Goal: Book appointment/travel/reservation

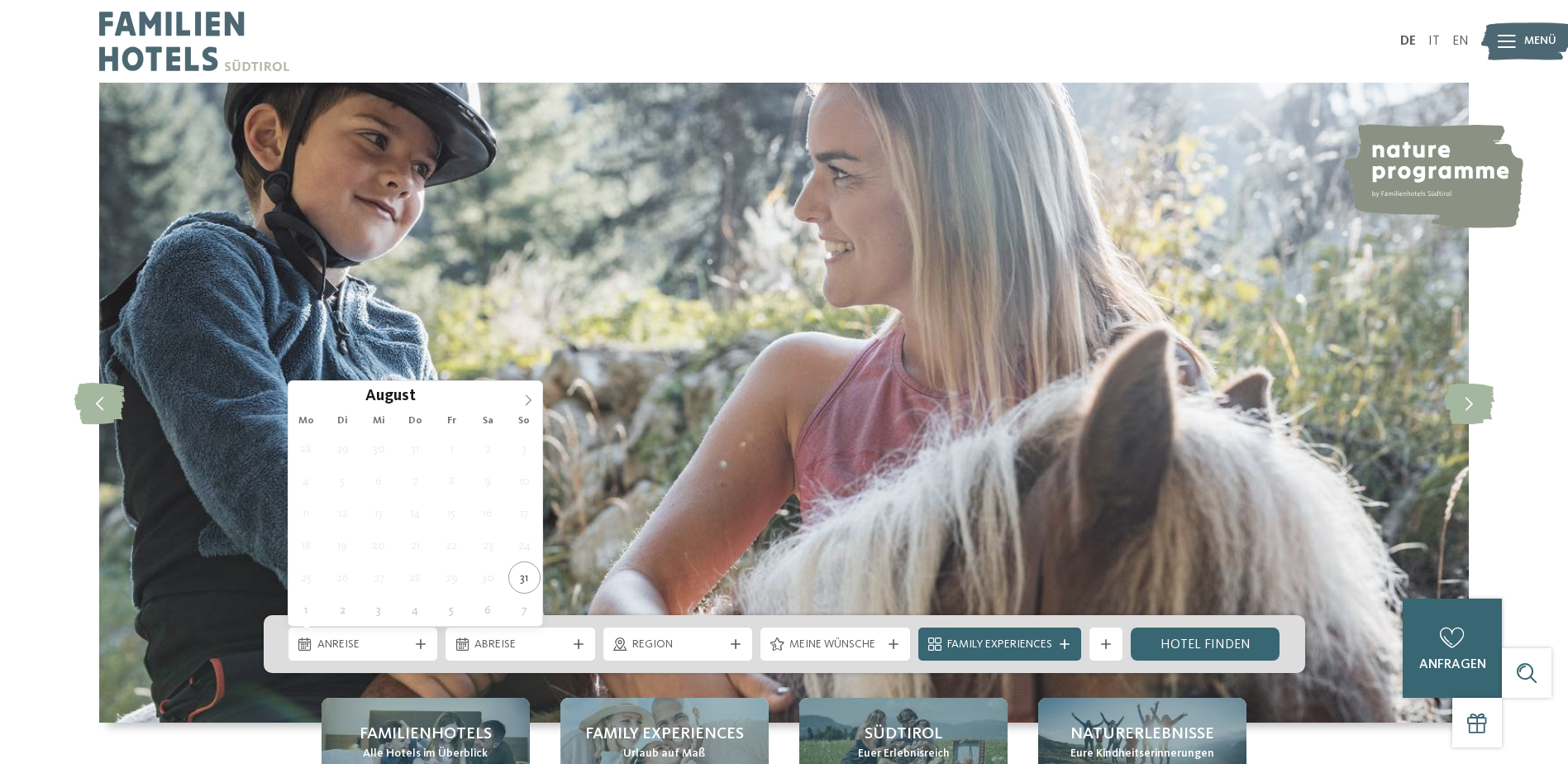
click at [522, 399] on icon at bounding box center [528, 400] width 12 height 12
type input "****"
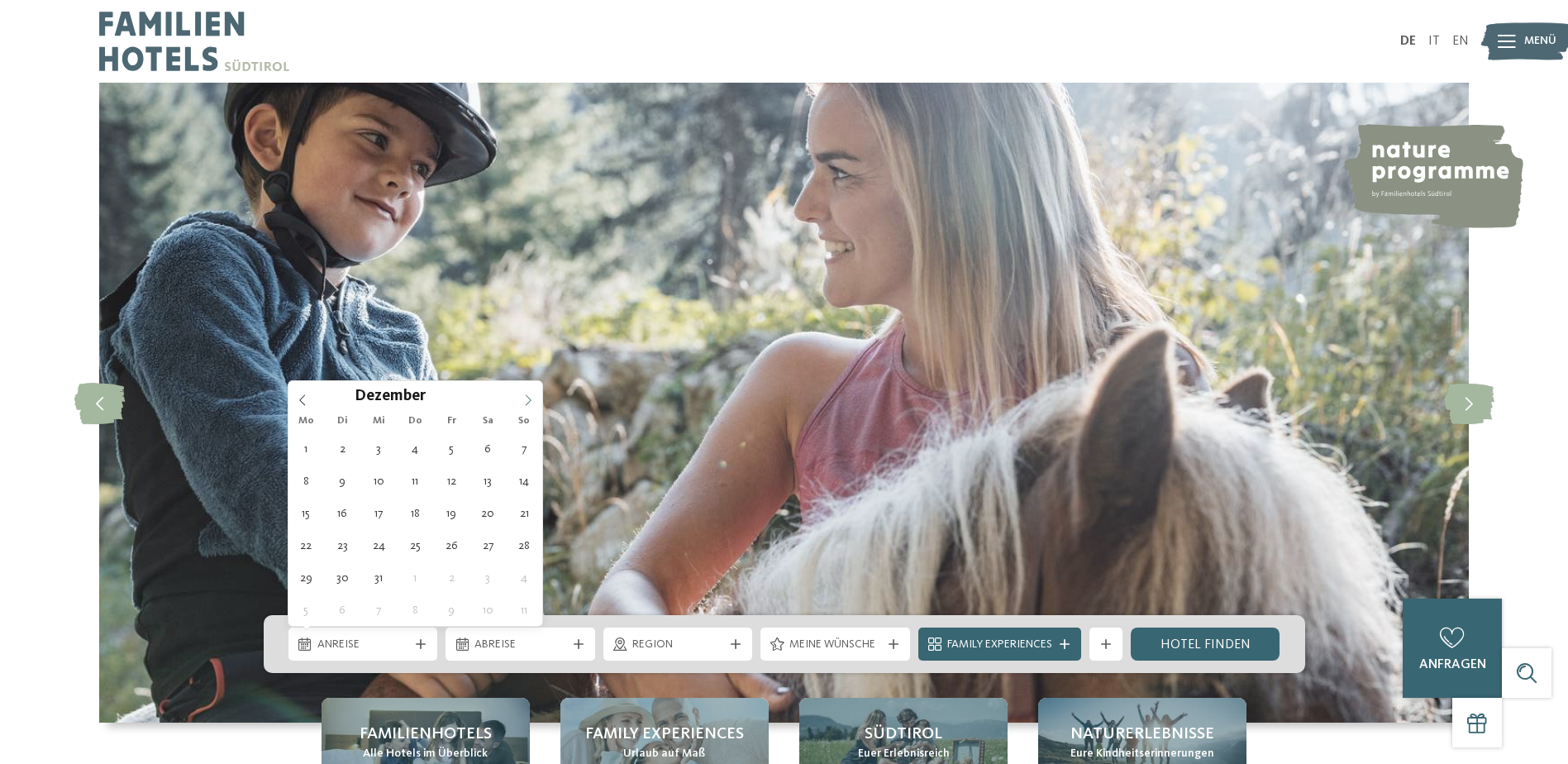
click at [522, 399] on icon at bounding box center [528, 400] width 12 height 12
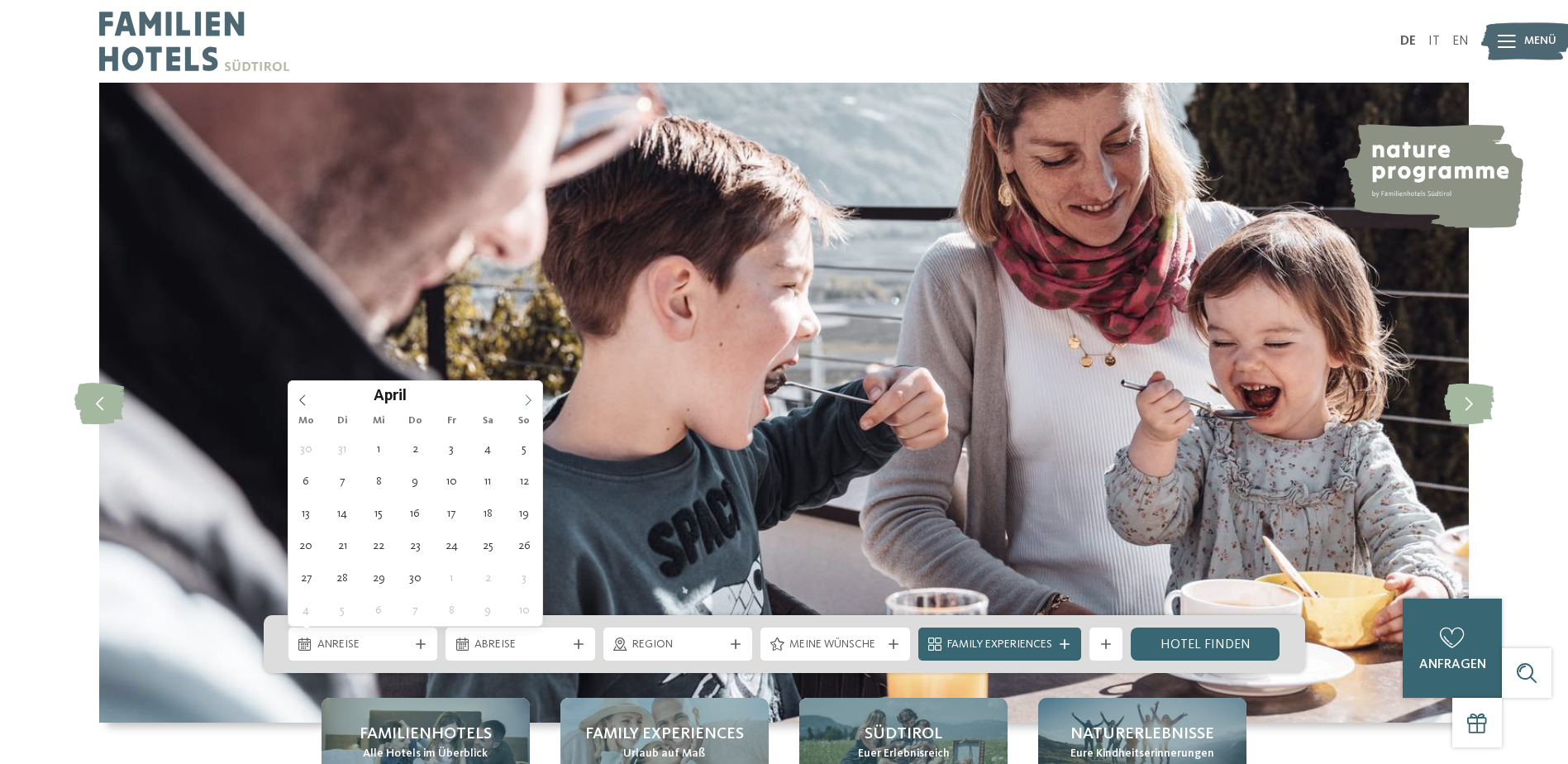
click at [522, 399] on icon at bounding box center [528, 400] width 12 height 12
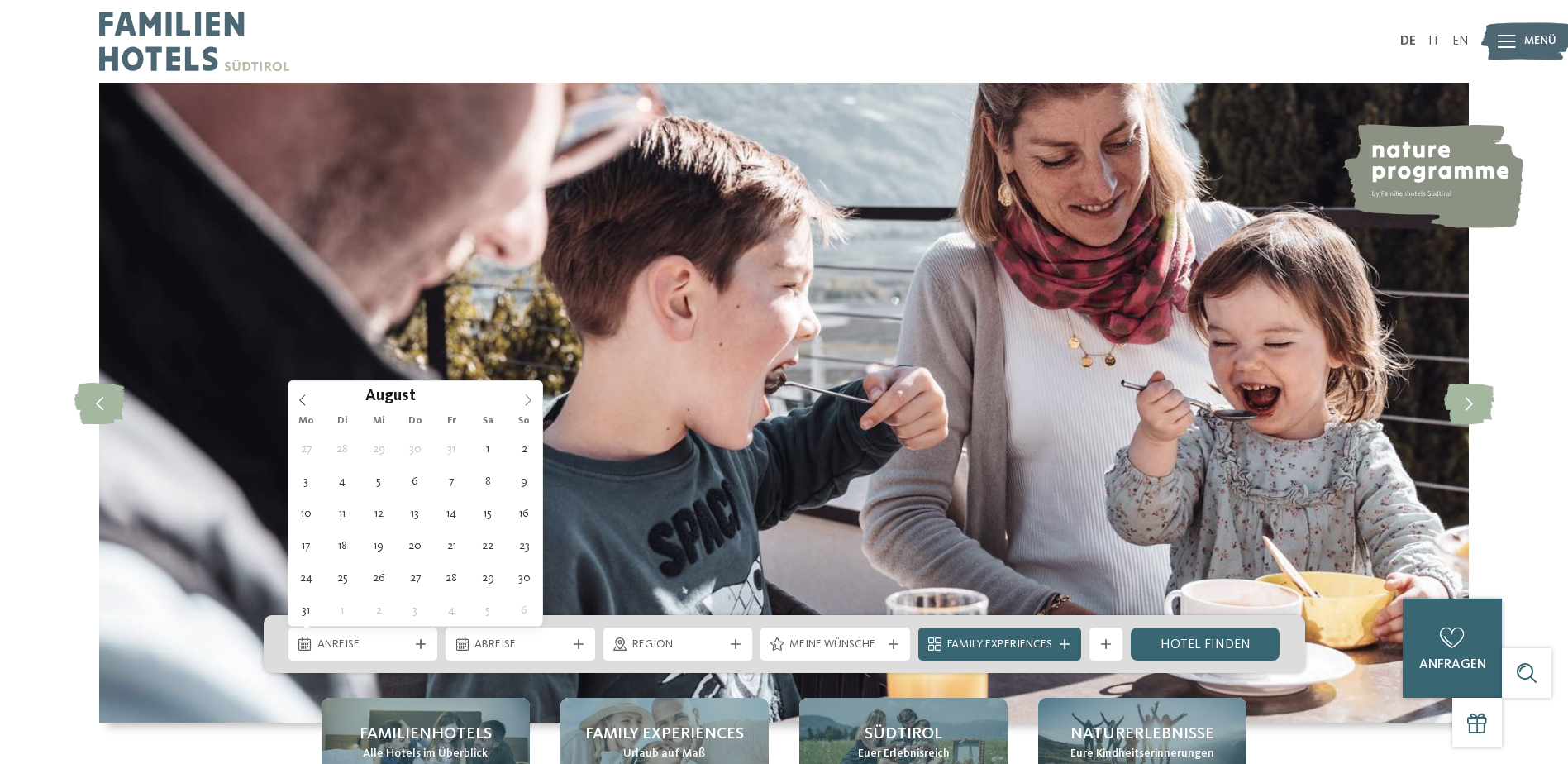
click at [522, 399] on icon at bounding box center [528, 400] width 12 height 12
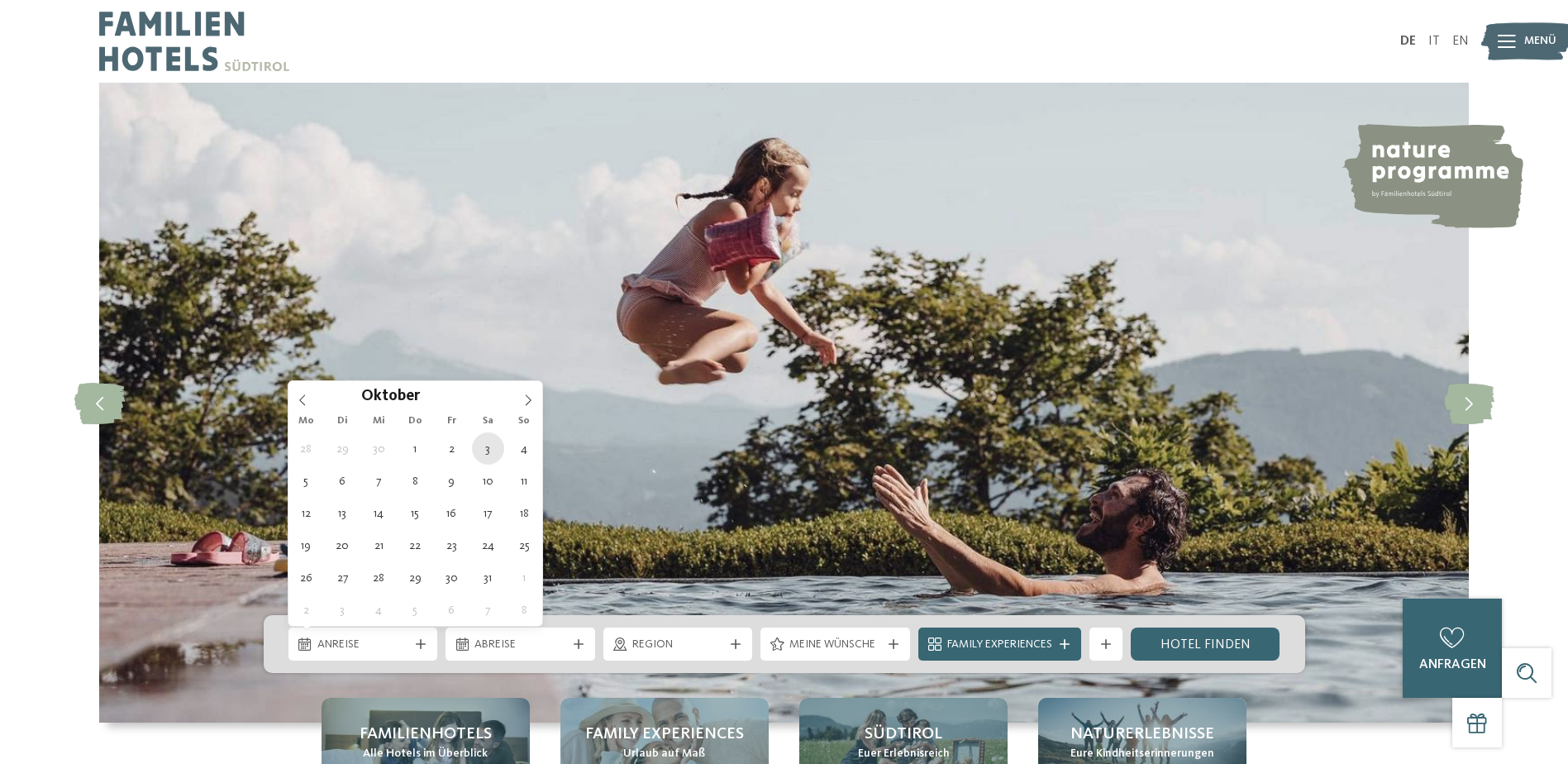
type div "[DATE]"
type input "****"
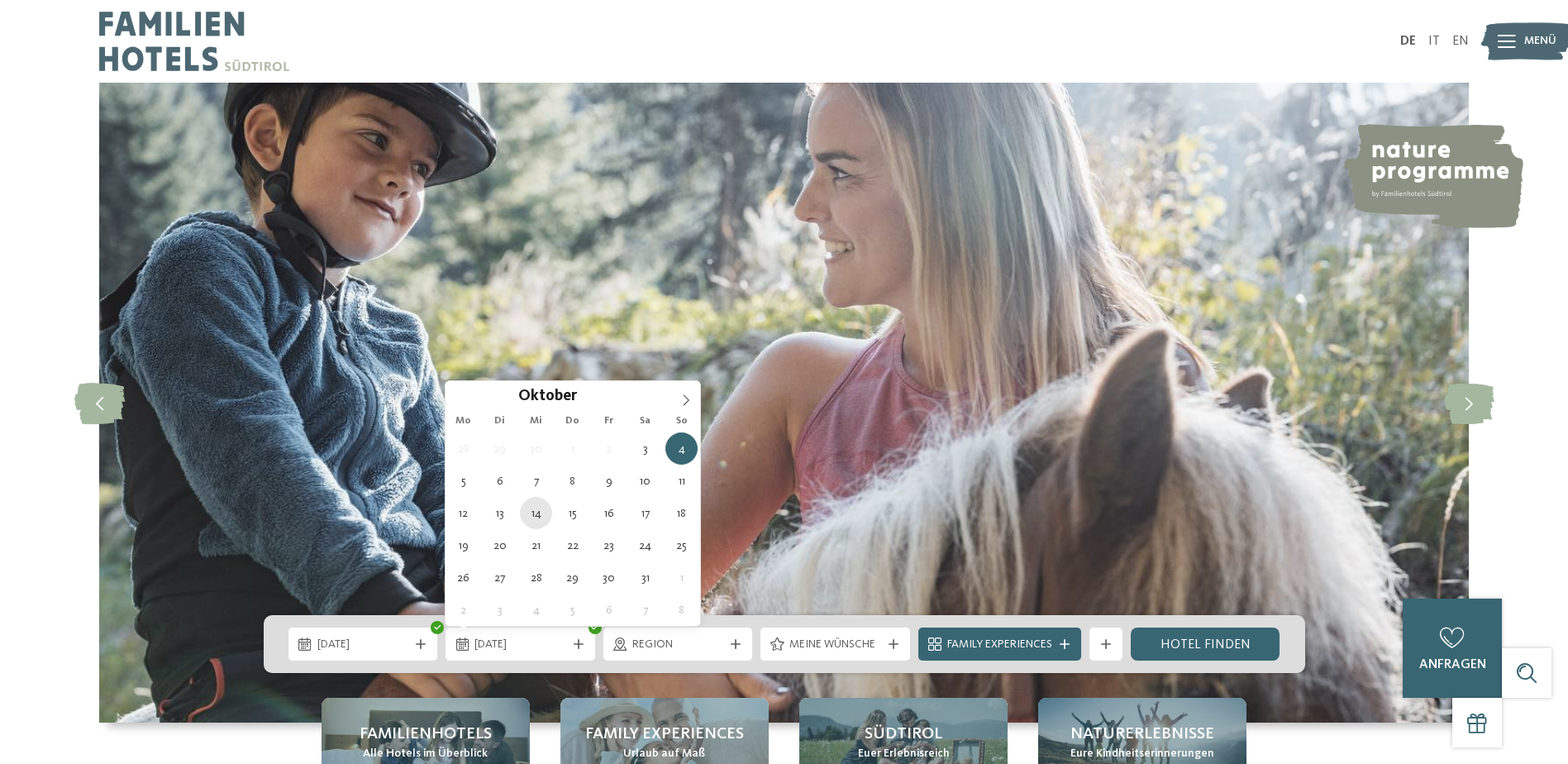
type div "[DATE]"
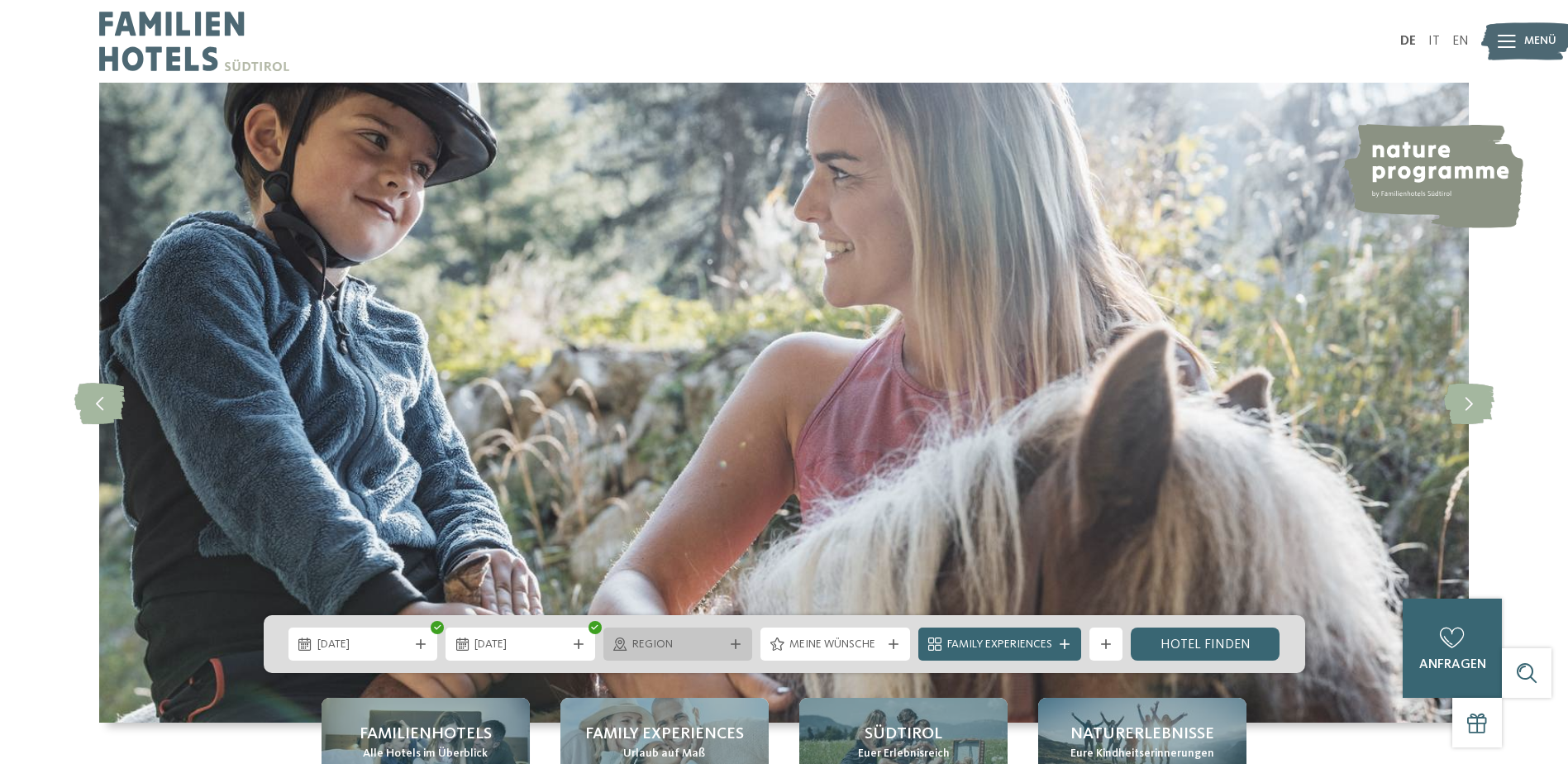
click at [703, 644] on span "Region" at bounding box center [678, 645] width 92 height 17
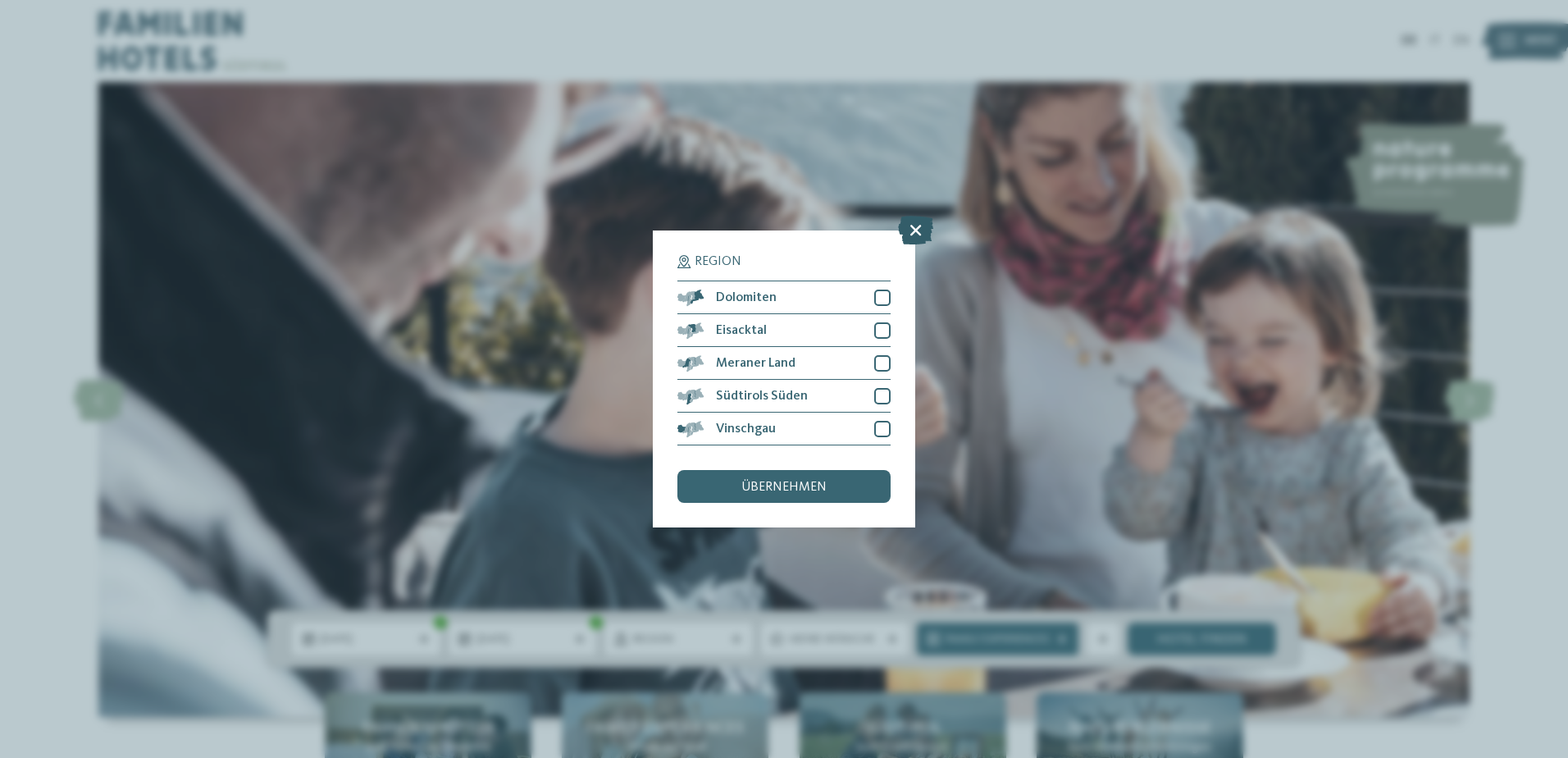
click at [915, 234] on icon at bounding box center [915, 230] width 35 height 29
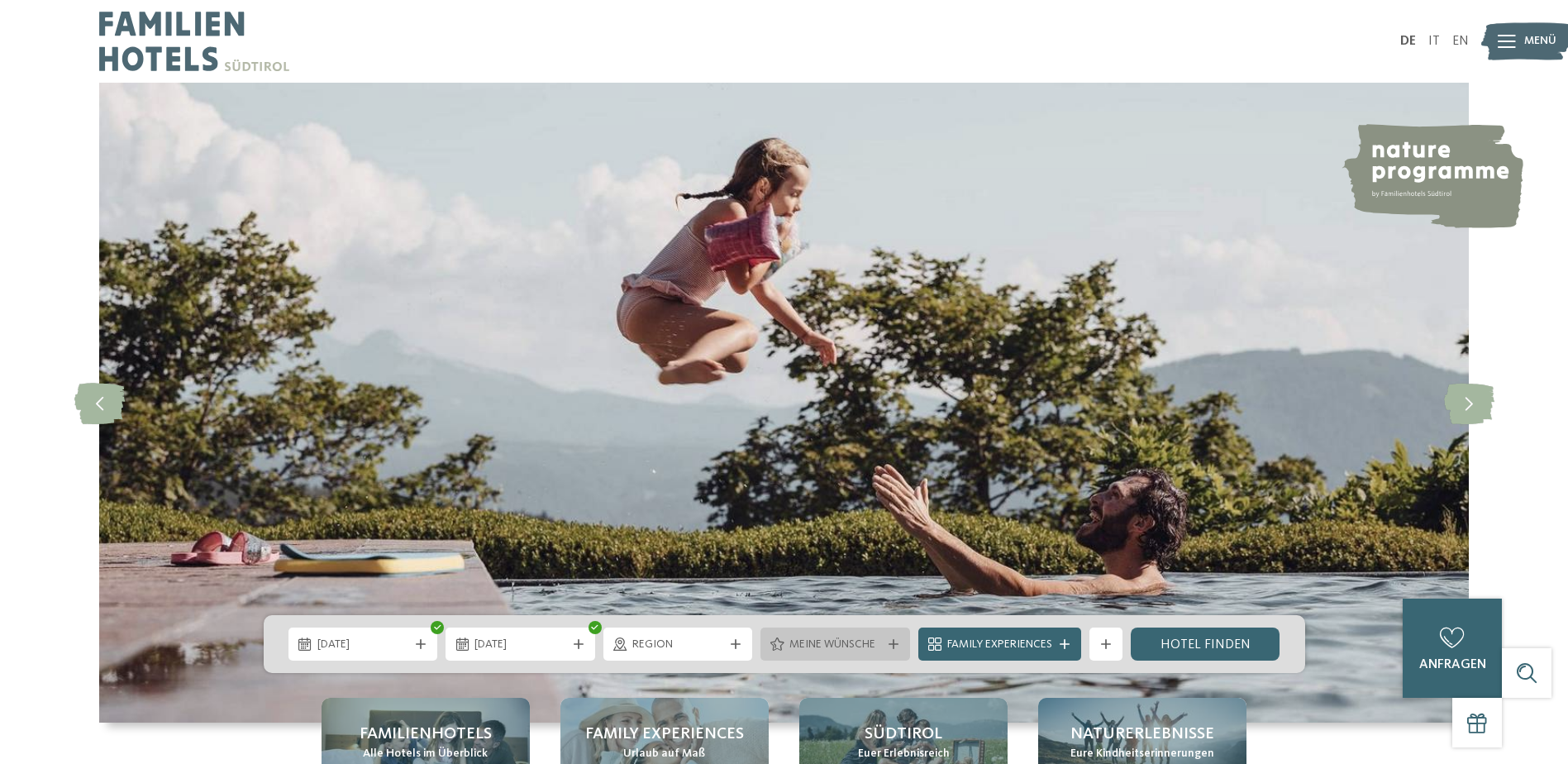
click at [825, 642] on span "Meine Wünsche" at bounding box center [835, 645] width 92 height 17
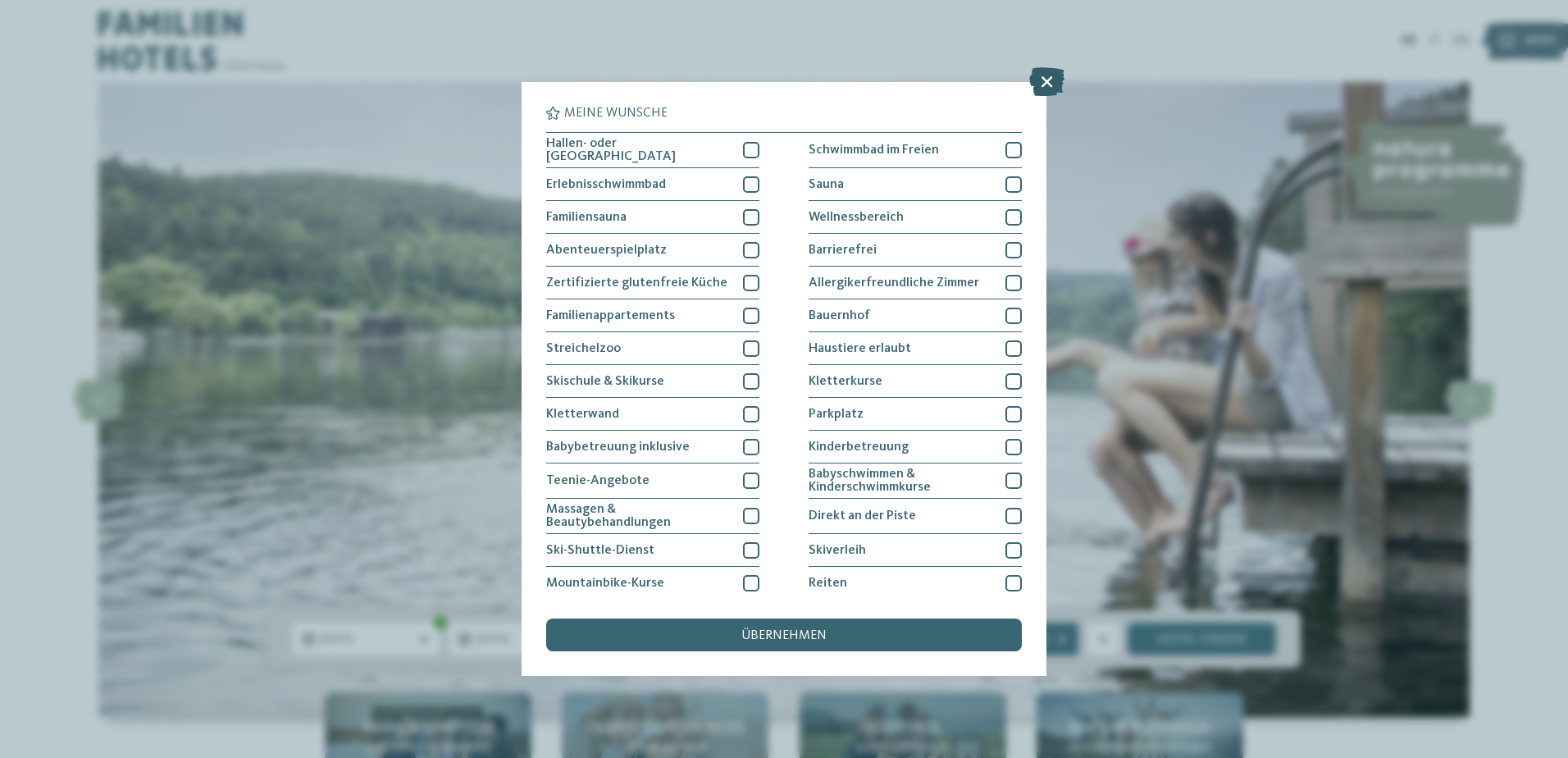
click at [1049, 85] on icon at bounding box center [1047, 81] width 35 height 29
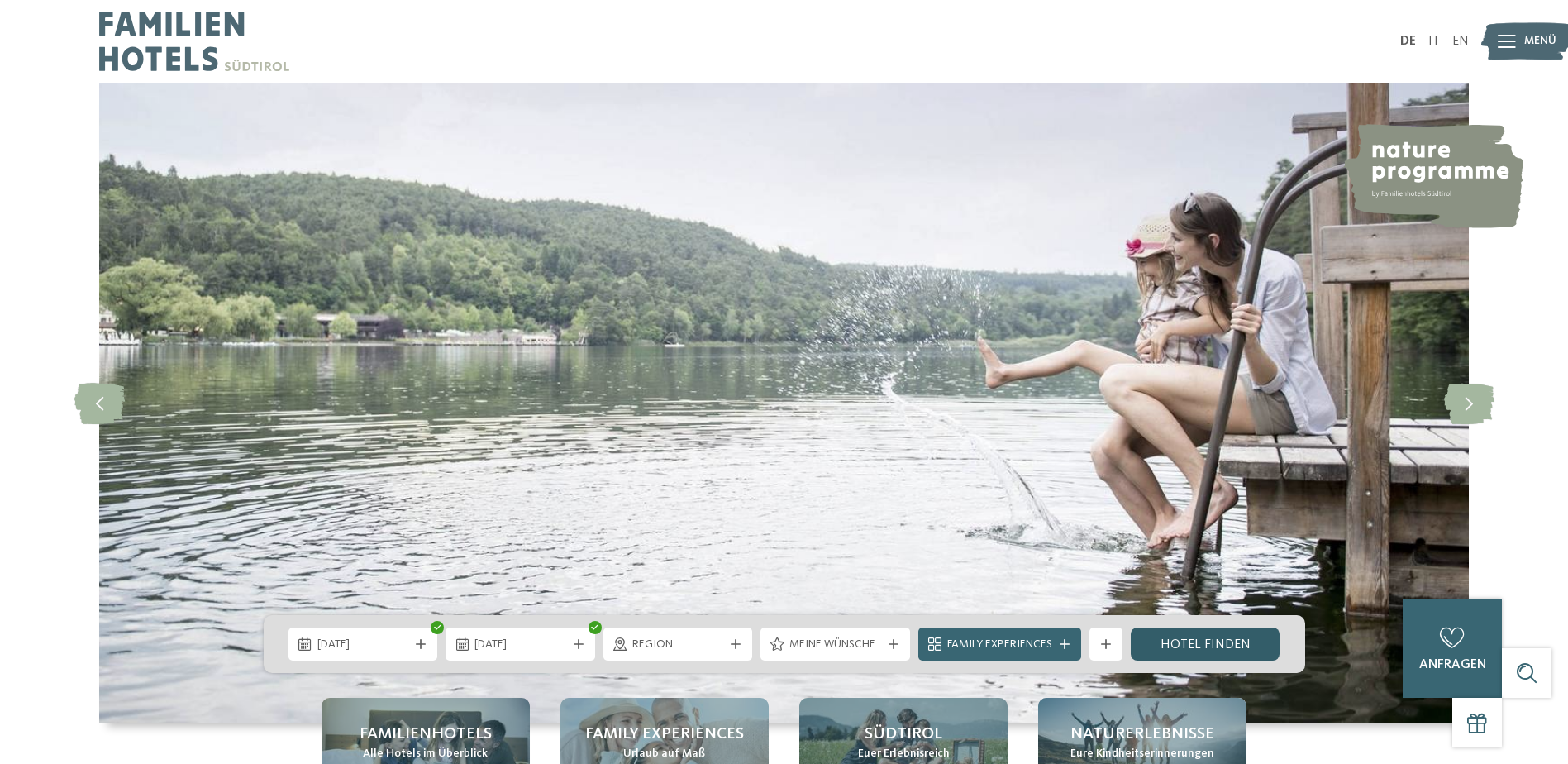
click at [1201, 648] on link "Hotel finden" at bounding box center [1206, 644] width 150 height 33
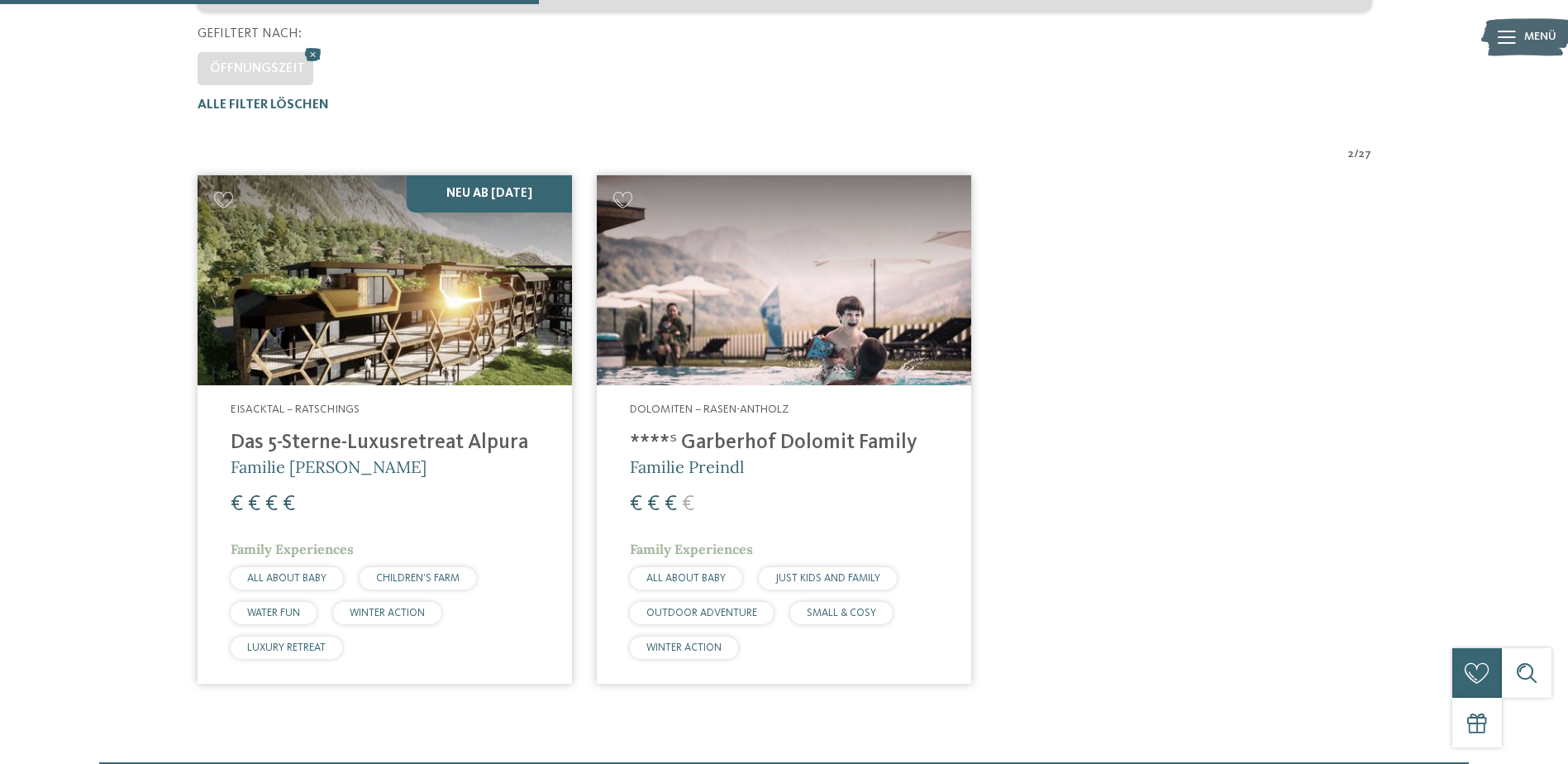
scroll to position [469, 0]
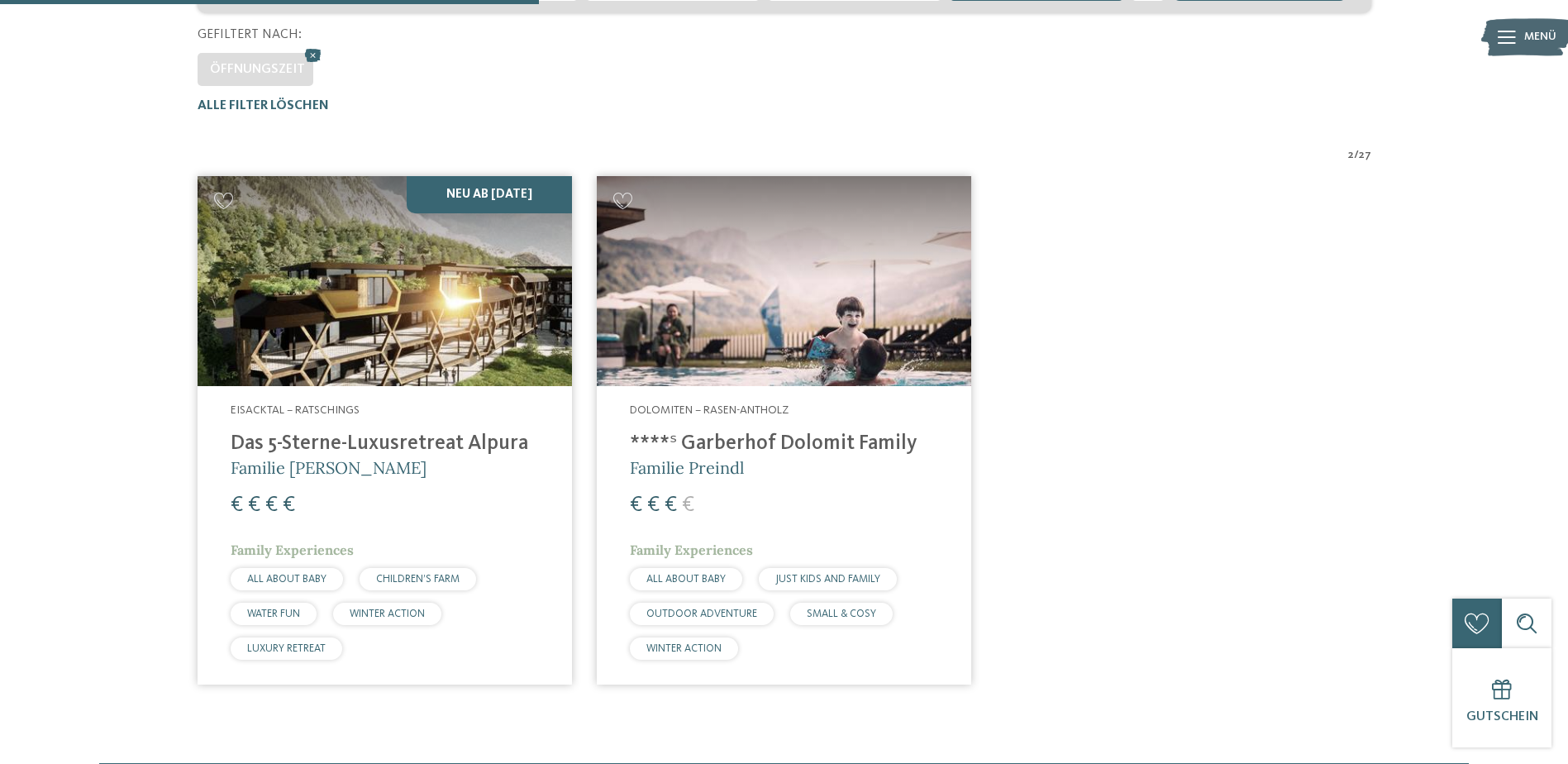
click at [778, 324] on img at bounding box center [784, 281] width 375 height 211
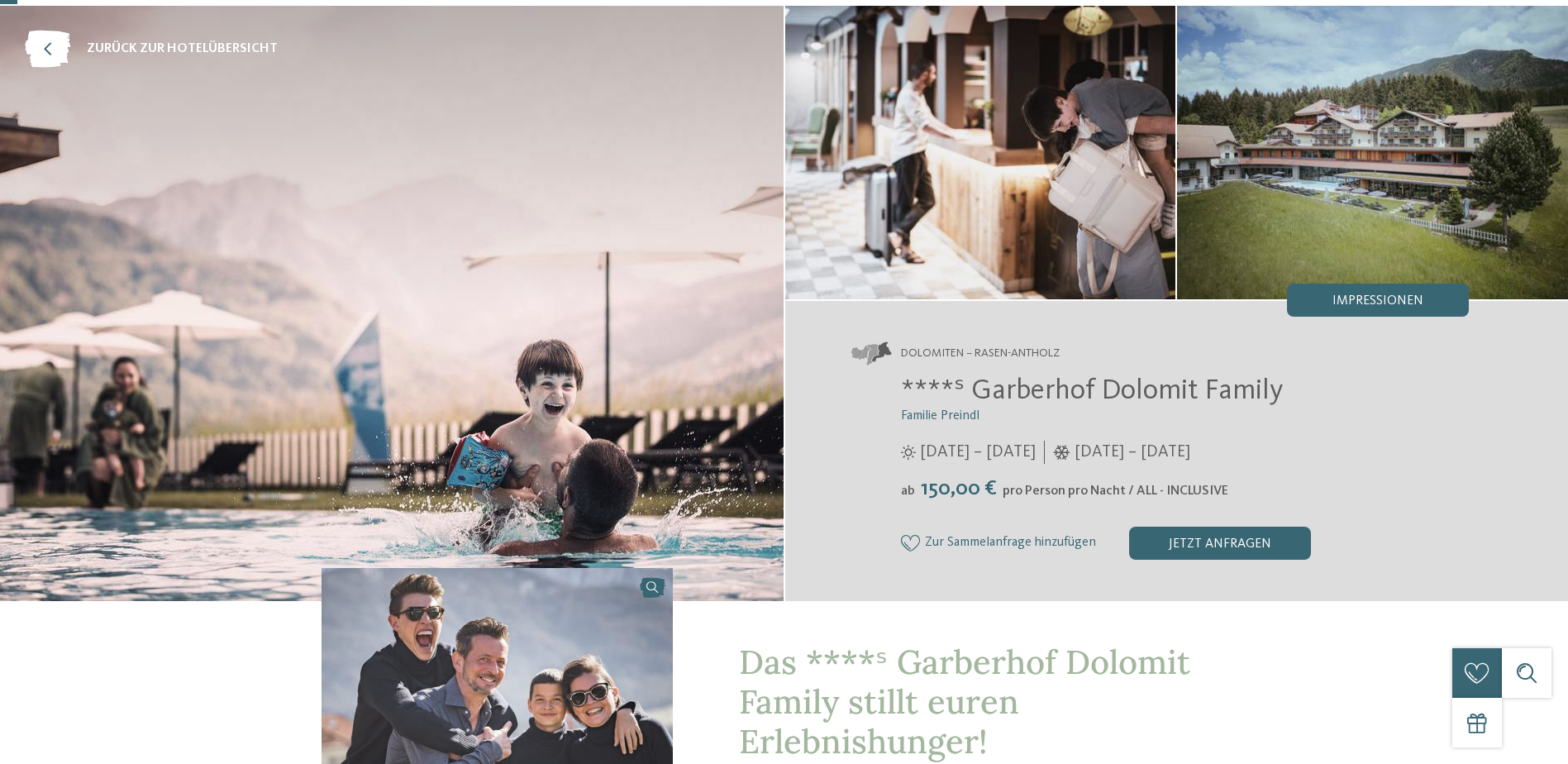
scroll to position [74, 0]
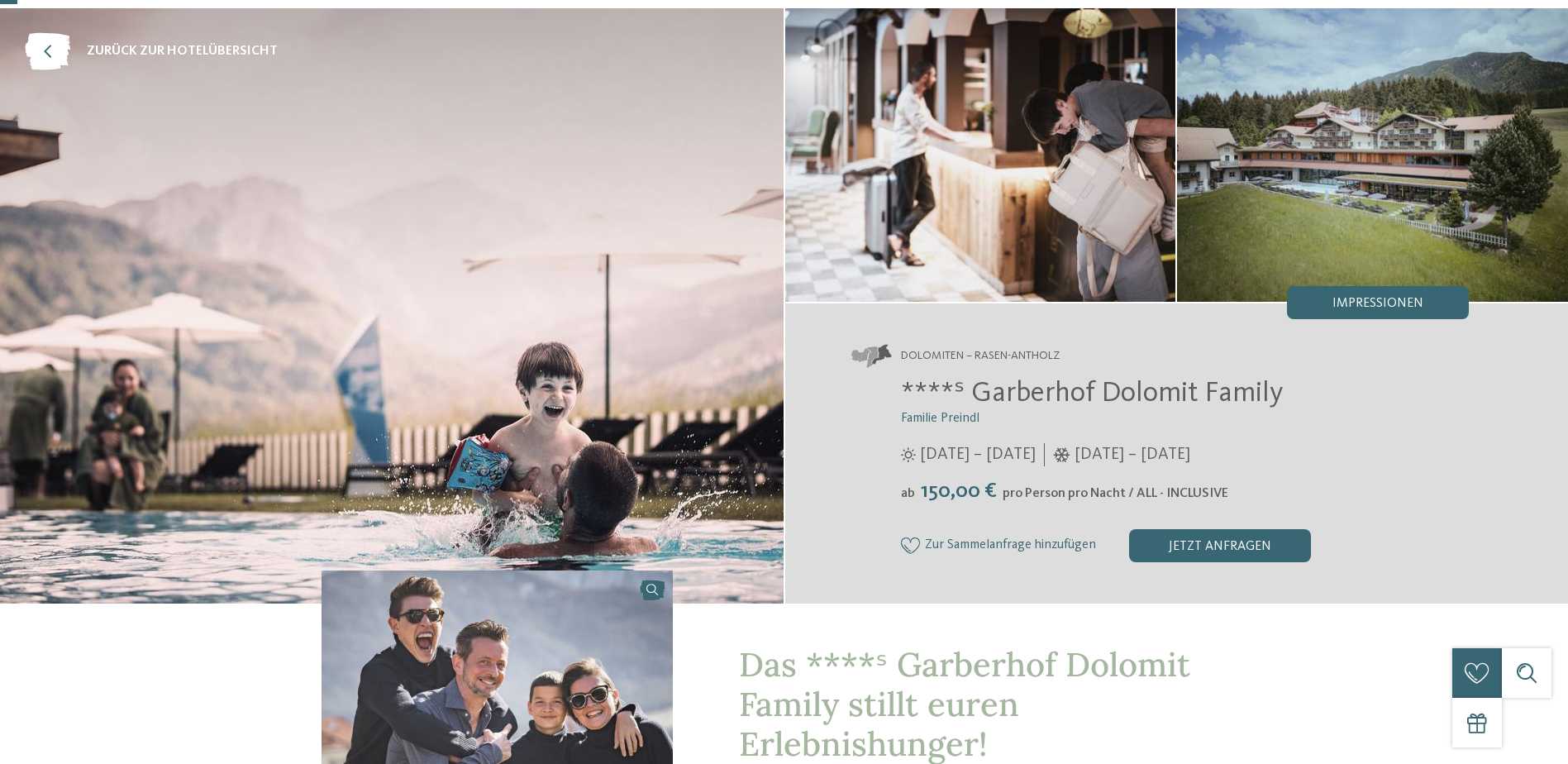
drag, startPoint x: 942, startPoint y: 498, endPoint x: 1053, endPoint y: 504, distance: 111.2
click at [1053, 504] on div "****ˢ Garberhof Dolomit Family Familie Preindl 07.06. – 07.11.2025 ab" at bounding box center [1160, 469] width 618 height 186
click at [1065, 482] on div "ab 150,00 € pro Person pro Nacht / ALL - INCLUSIVE" at bounding box center [1185, 491] width 568 height 26
click at [964, 495] on span "150,00 €" at bounding box center [959, 491] width 84 height 22
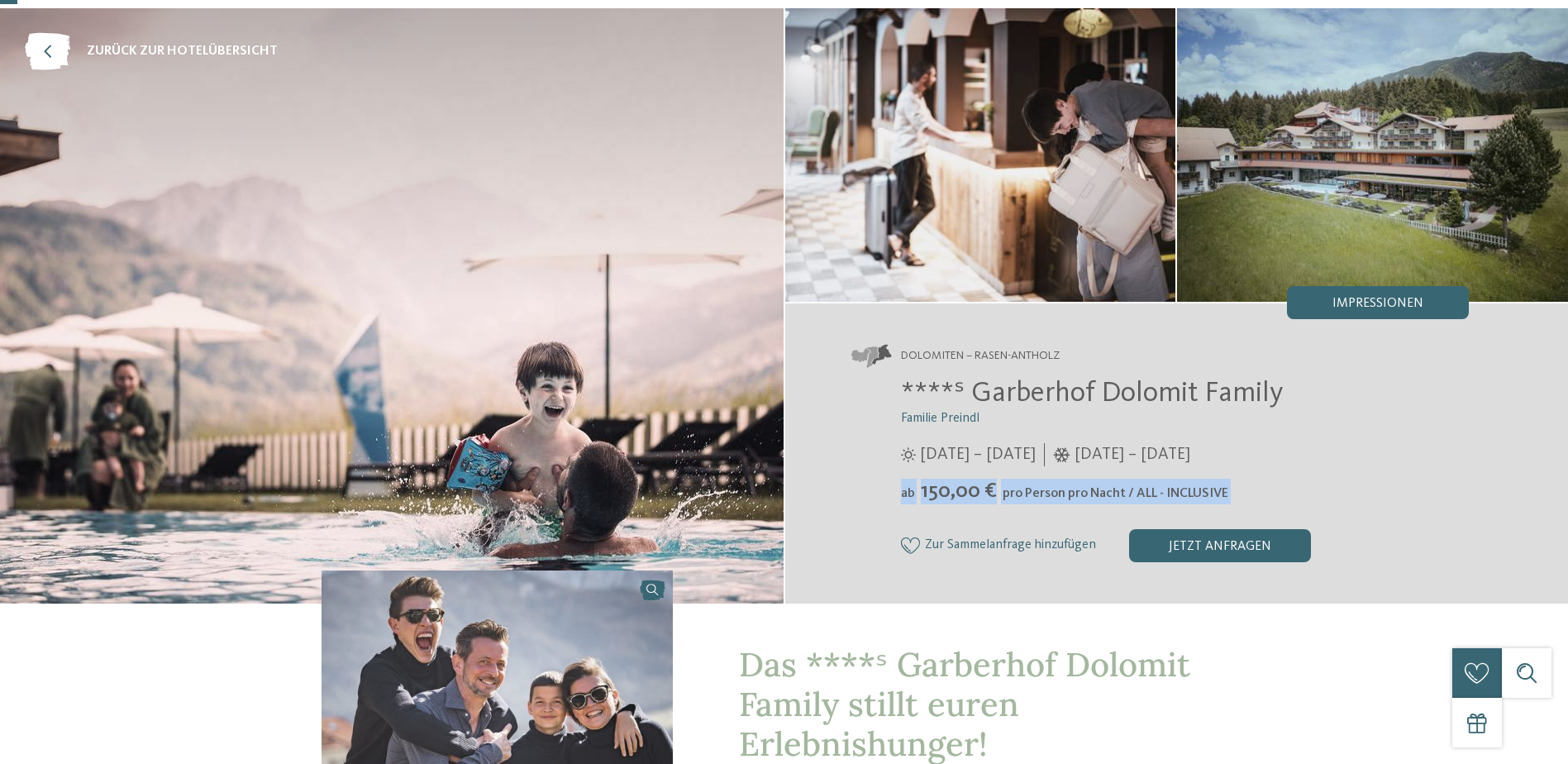
click at [964, 495] on span "150,00 €" at bounding box center [959, 491] width 84 height 22
